Goal: Task Accomplishment & Management: Use online tool/utility

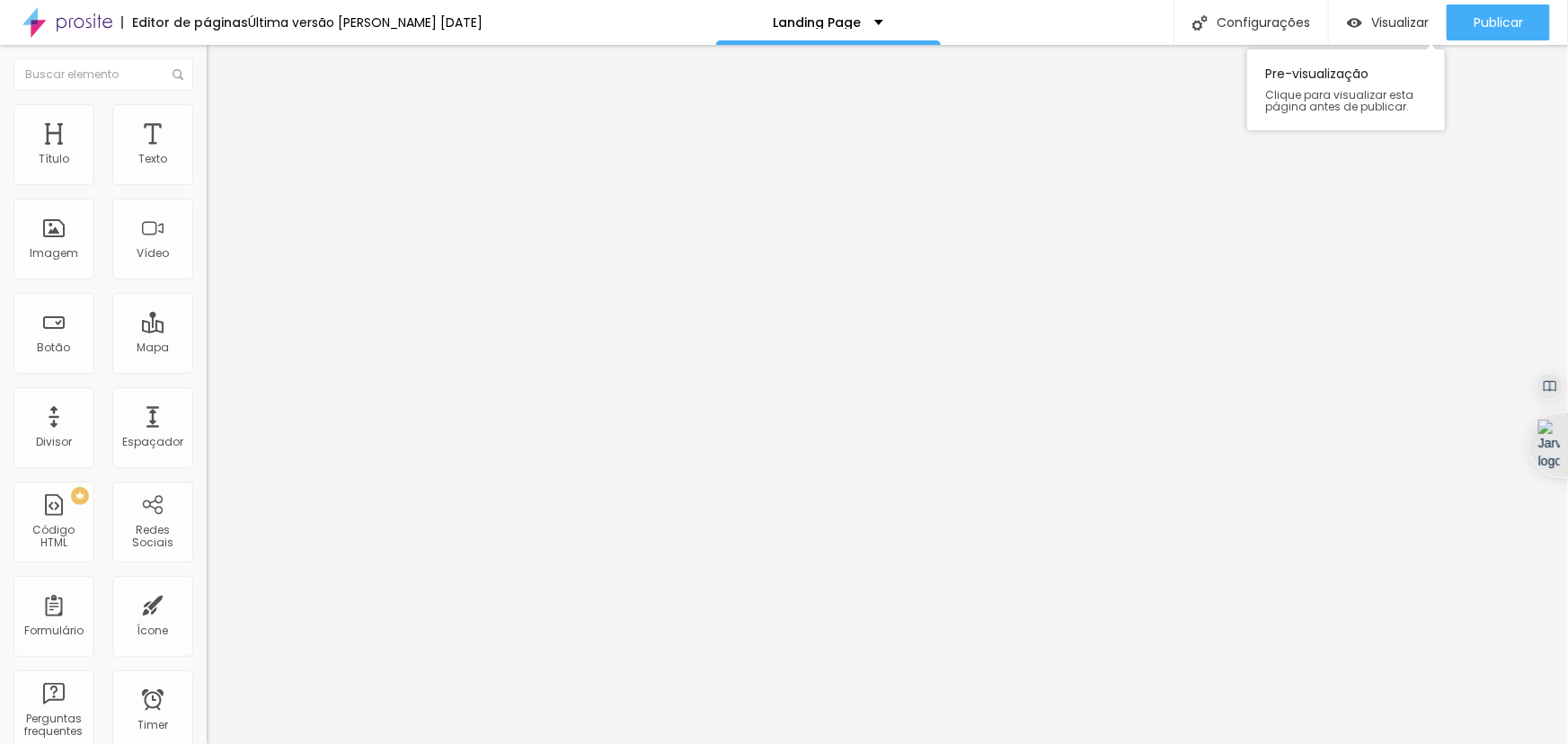
click at [1339, 0] on div "Visualizar Pre-visualização Clique para visualizar esta página antes de publica…" at bounding box center [1388, 23] width 118 height 45
click at [1352, 15] on img "button" at bounding box center [1354, 23] width 15 height 15
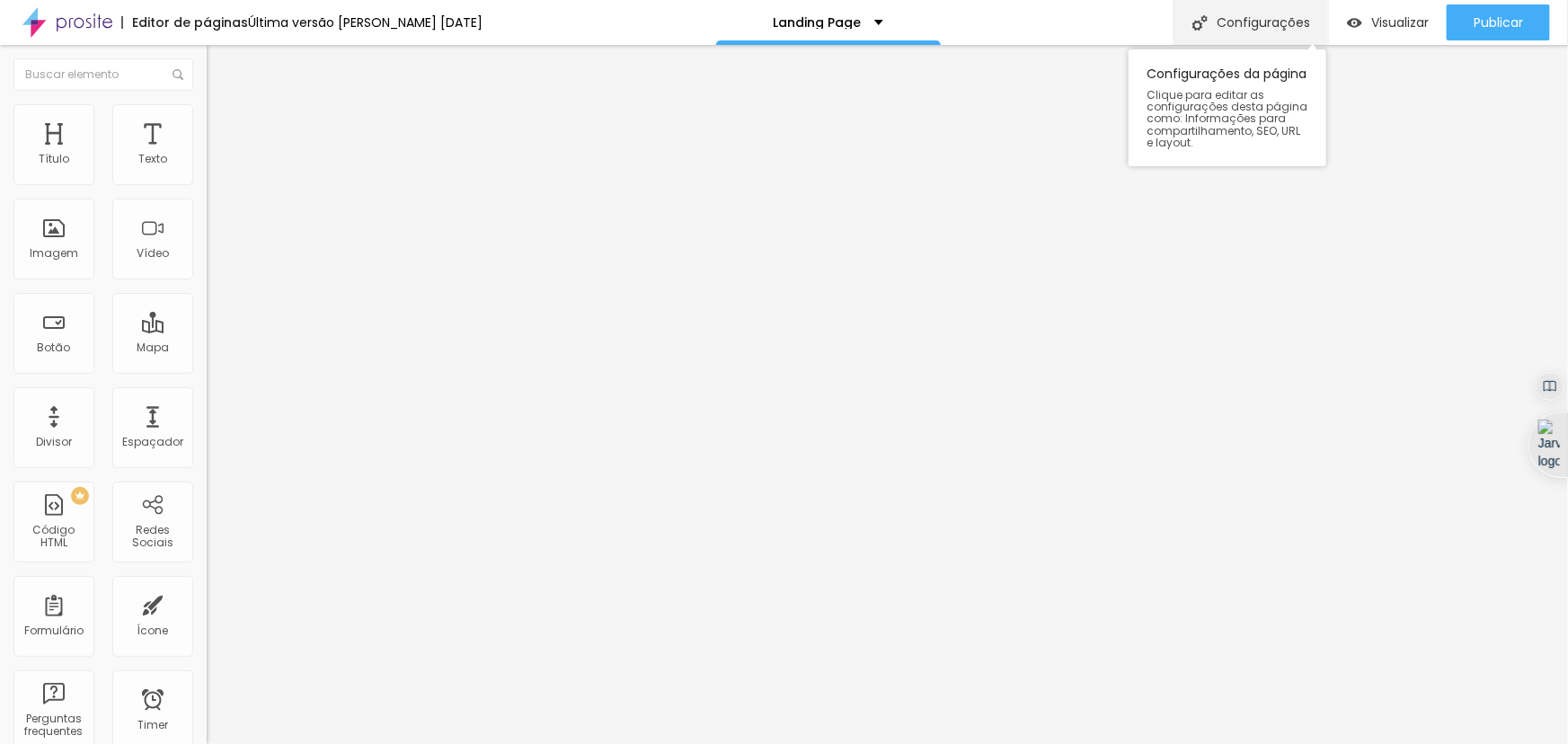
click at [1237, 16] on div "Configurações" at bounding box center [1250, 23] width 154 height 45
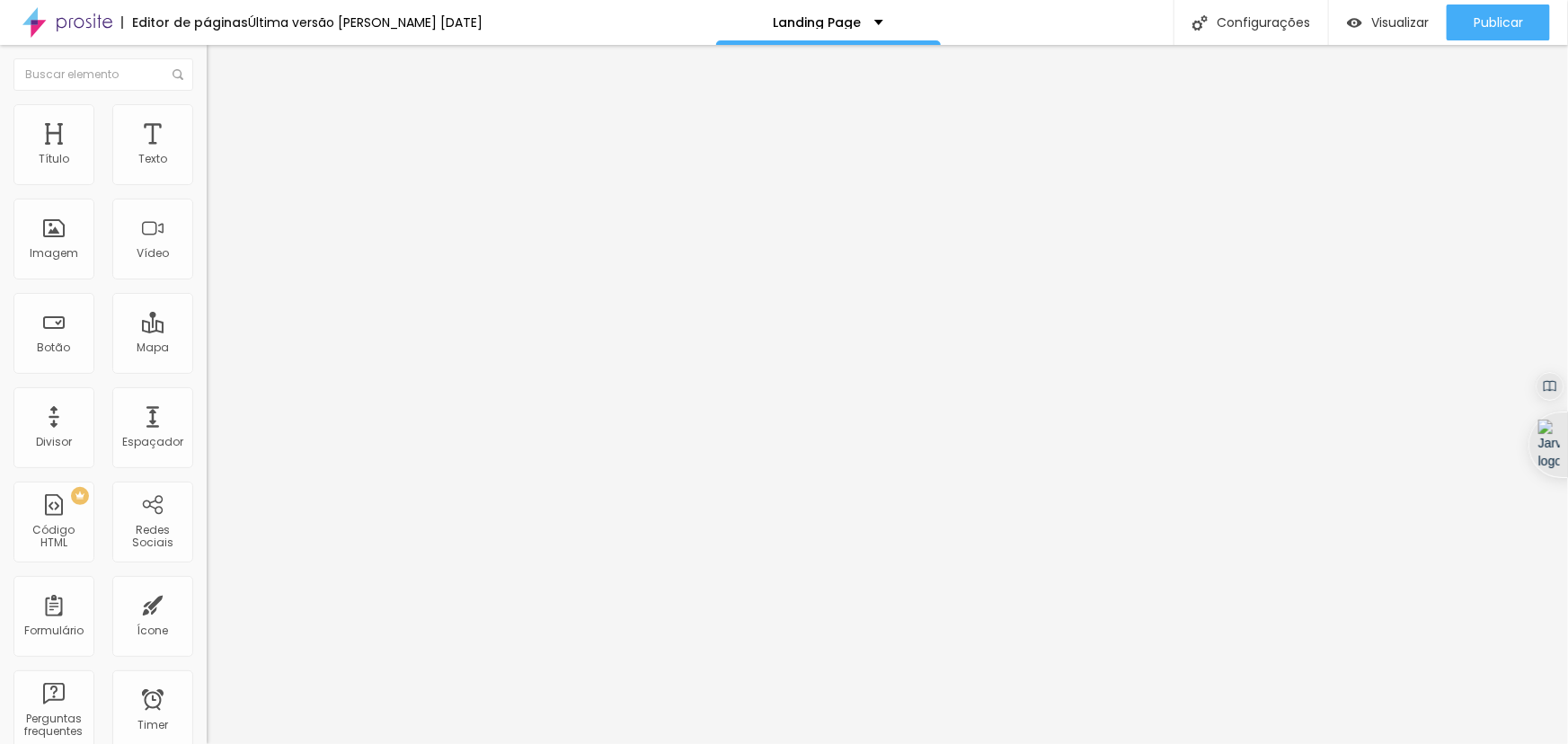
drag, startPoint x: 96, startPoint y: 197, endPoint x: 5, endPoint y: 169, distance: 95.2
click at [206, 173] on div "Texto Apresentação Alinhamento Tamanho Grande Pequeno Normal Grande Link URL ht…" at bounding box center [309, 276] width 206 height 272
type input "Curriculo"
click at [206, 370] on input "https://lyrajr.my.canva.site/apresentacao" at bounding box center [314, 362] width 215 height 18
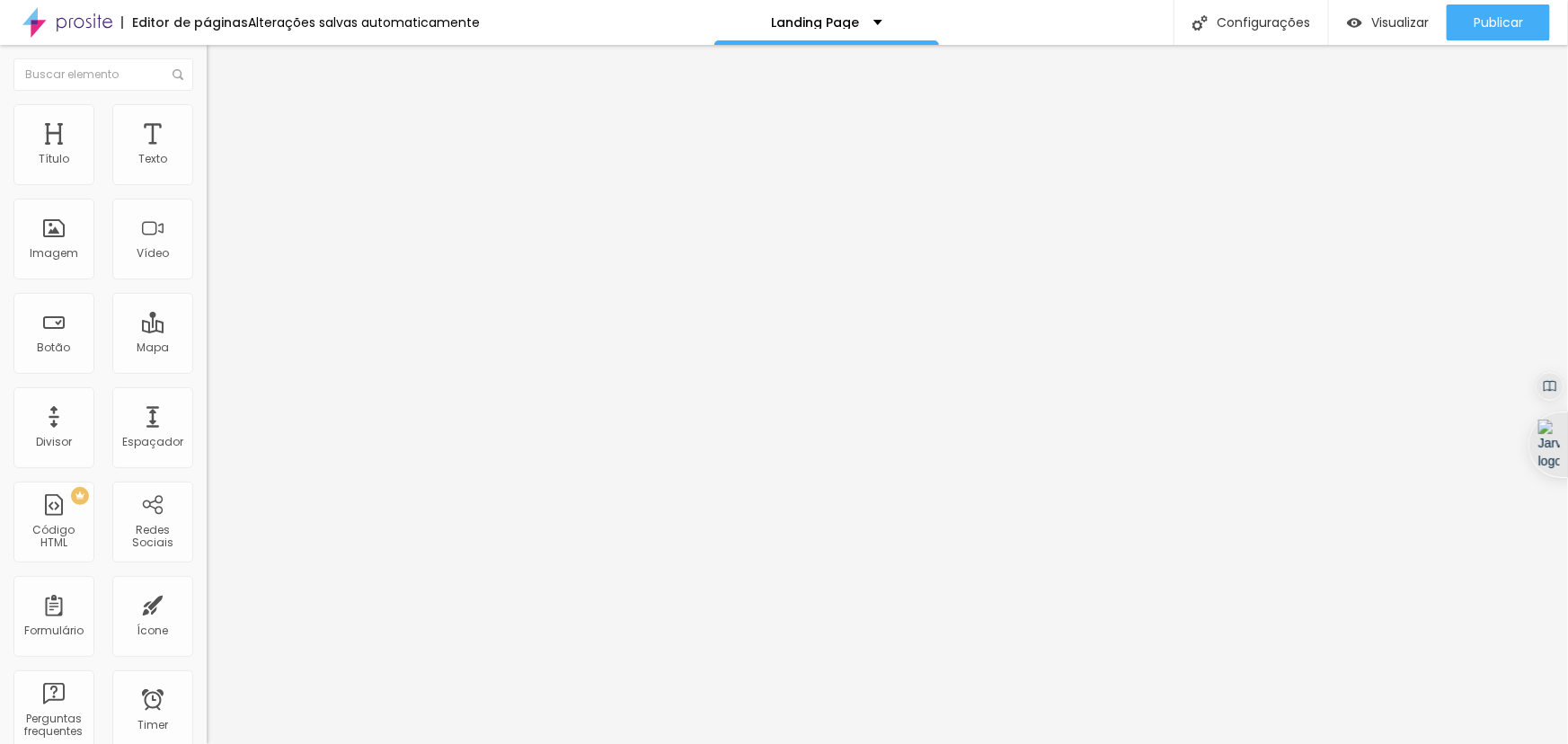
click at [206, 370] on input "https://lyrajr.my.canva.site/apresentacao" at bounding box center [314, 362] width 215 height 18
type input "https://curriculo.lyrajr.com"
click at [1382, 27] on span "Visualizar" at bounding box center [1399, 23] width 58 height 14
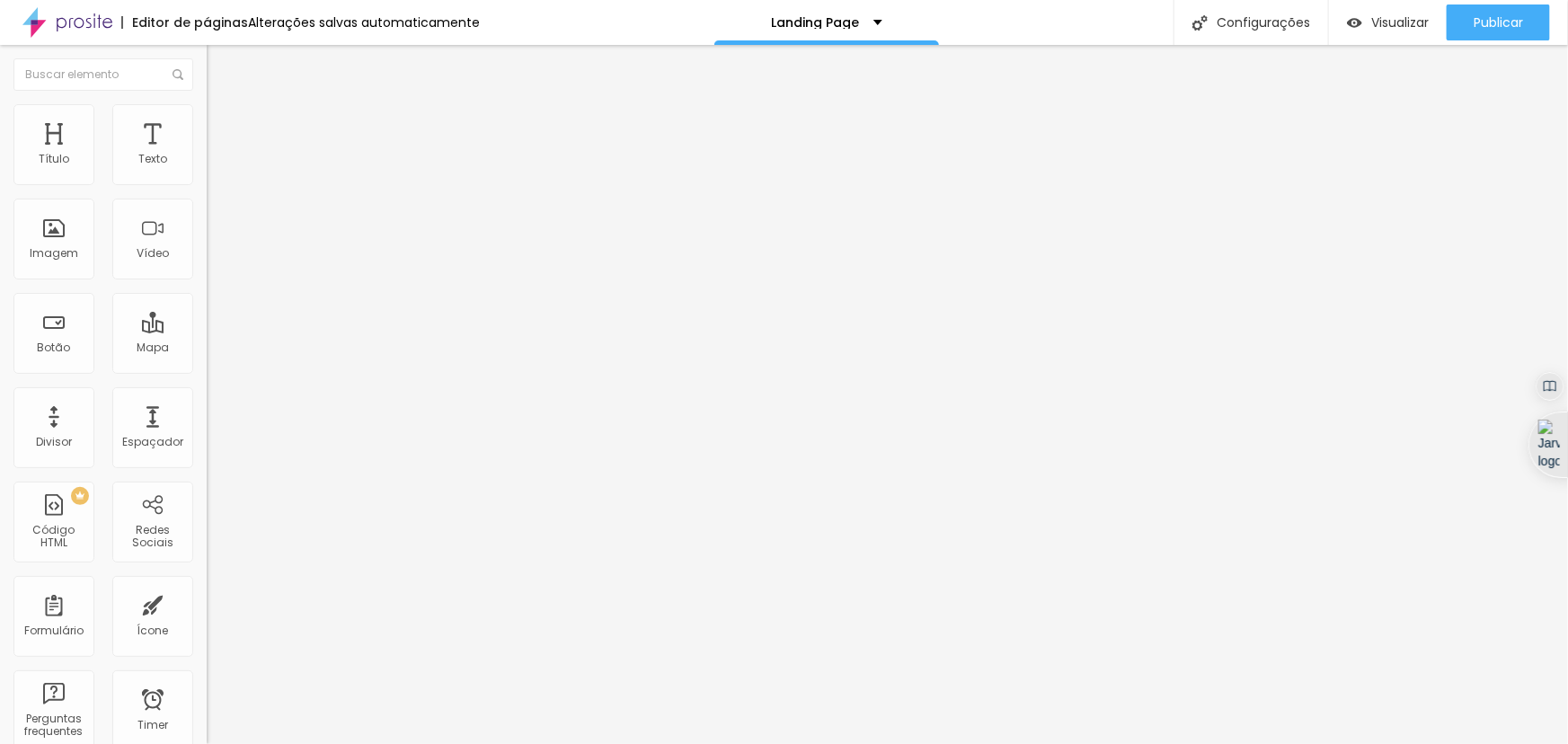
drag, startPoint x: 173, startPoint y: 373, endPoint x: 0, endPoint y: 372, distance: 173.0
click at [206, 372] on div "Texto Curriculo Alinhamento Tamanho Grande Pequeno Normal Grande Link URL https…" at bounding box center [309, 276] width 206 height 272
paste input "lyrajr.my.canva.site/currriculofotografico"
drag, startPoint x: 56, startPoint y: 373, endPoint x: 0, endPoint y: 376, distance: 56.1
click at [206, 376] on div "Texto Curriculo Alinhamento Tamanho Grande Pequeno Normal Grande Link URL https…" at bounding box center [309, 276] width 206 height 272
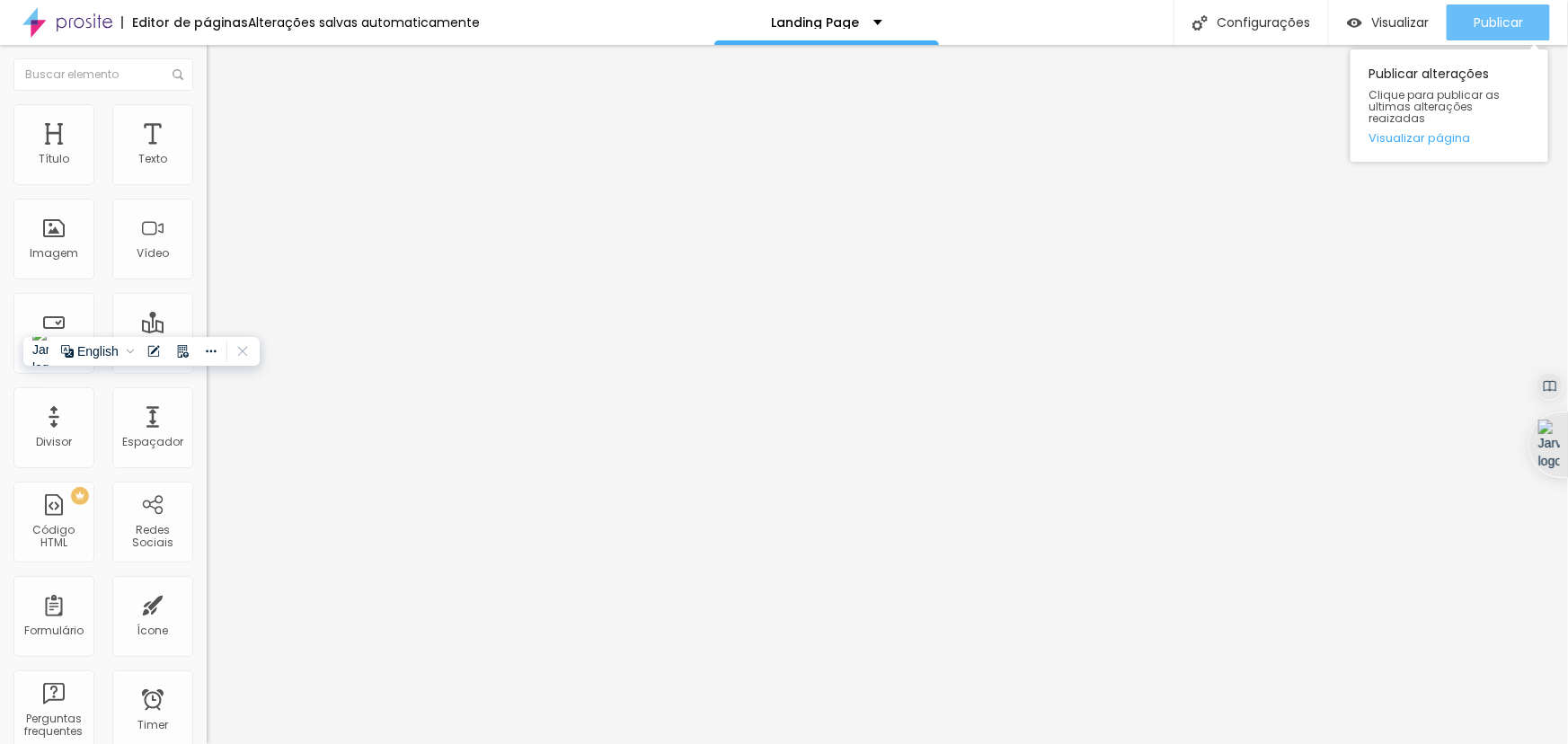
type input "https://lyrajr.my.canva.site/currriculofotografico"
click at [1490, 22] on span "Publicar" at bounding box center [1498, 23] width 50 height 14
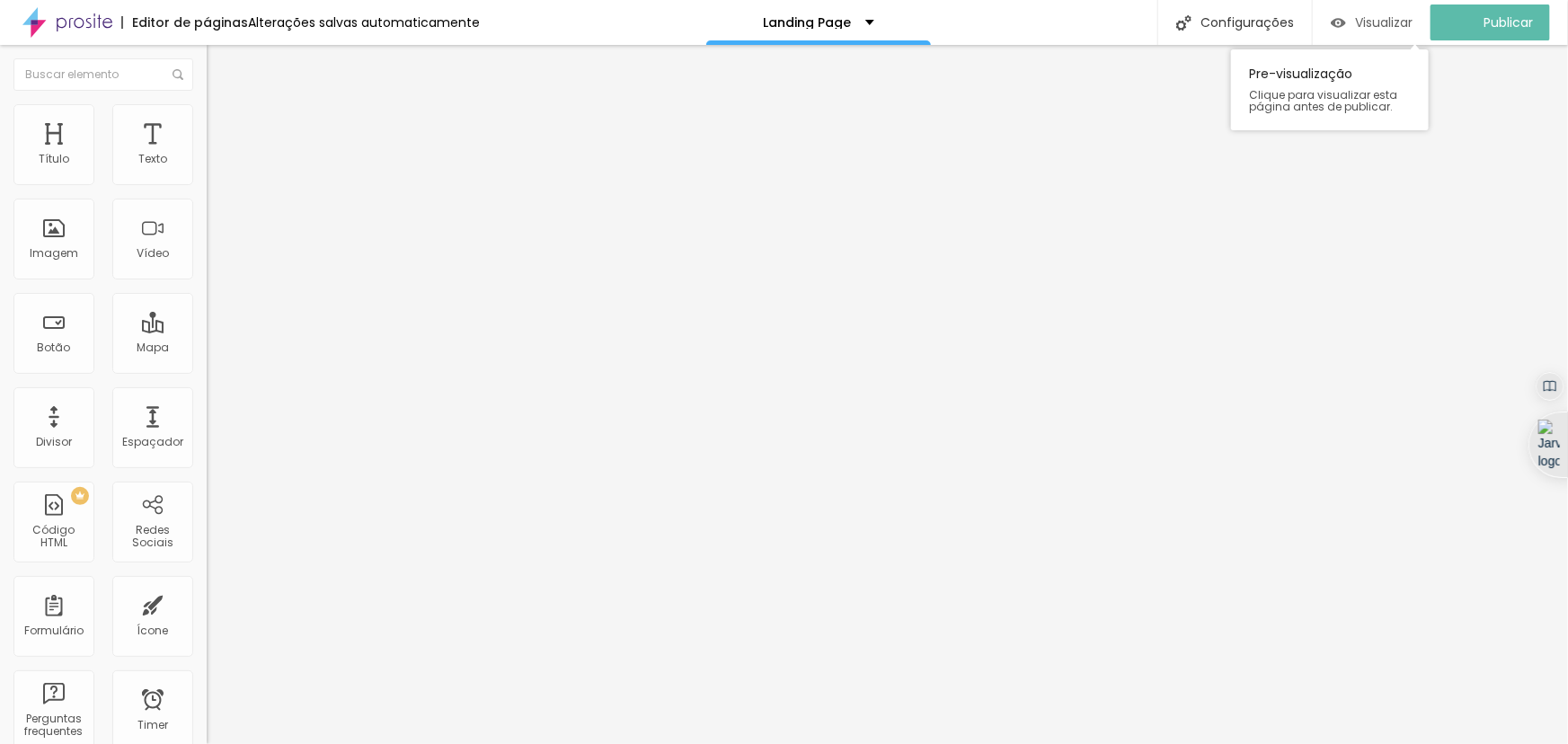
click at [1375, 26] on span "Visualizar" at bounding box center [1383, 23] width 58 height 14
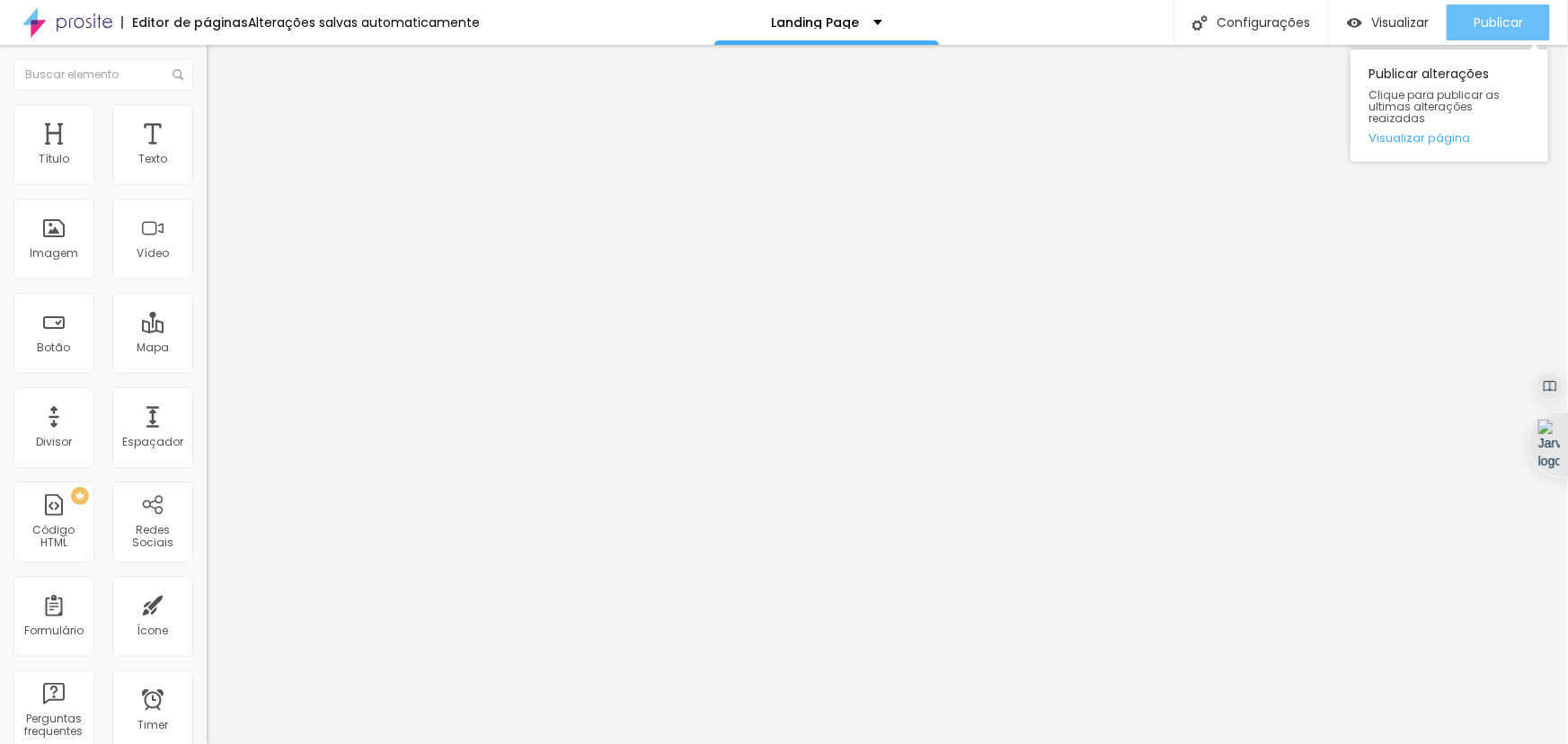
click at [1503, 18] on span "Publicar" at bounding box center [1498, 23] width 50 height 14
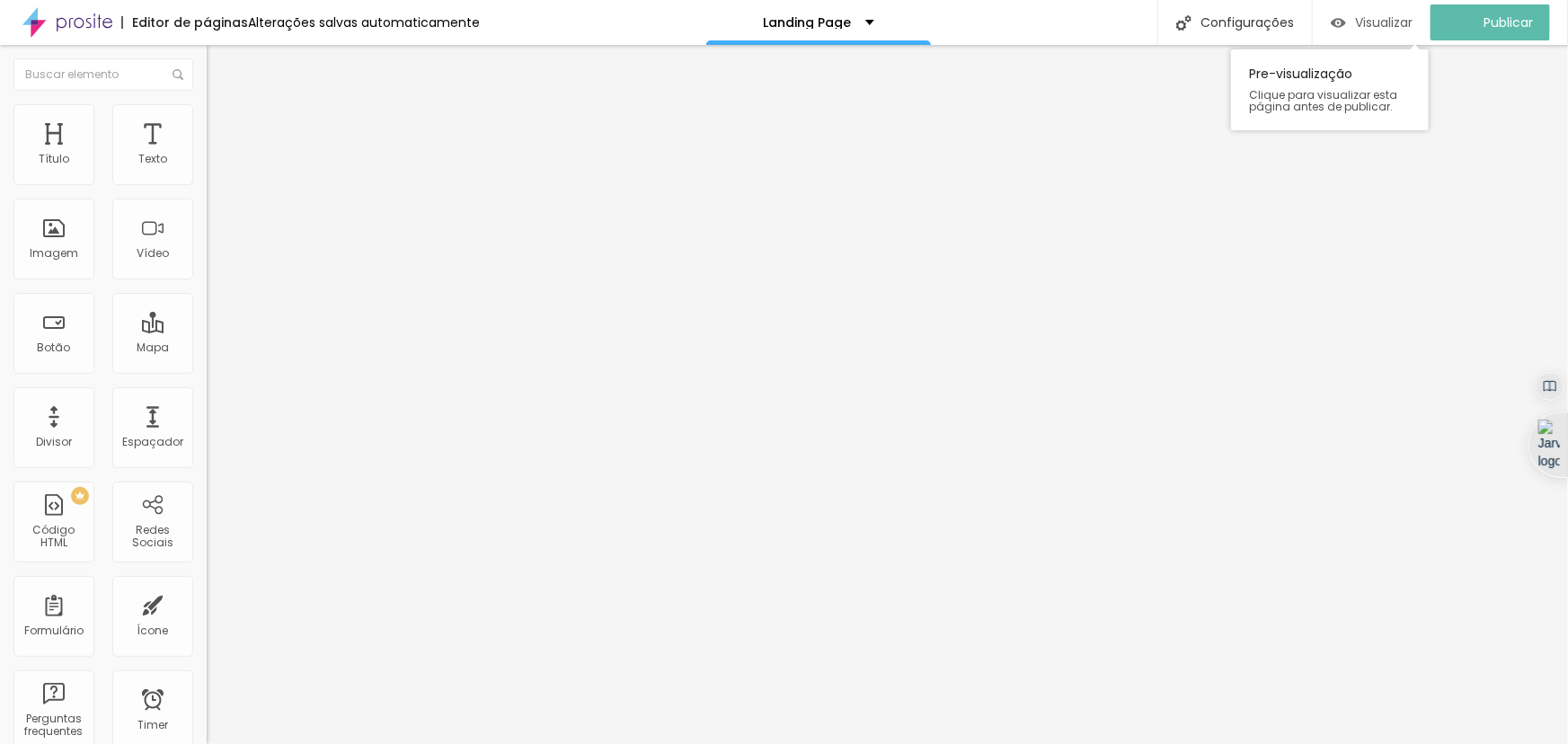
click at [1390, 27] on span "Visualizar" at bounding box center [1383, 23] width 58 height 14
